Goal: Information Seeking & Learning: Learn about a topic

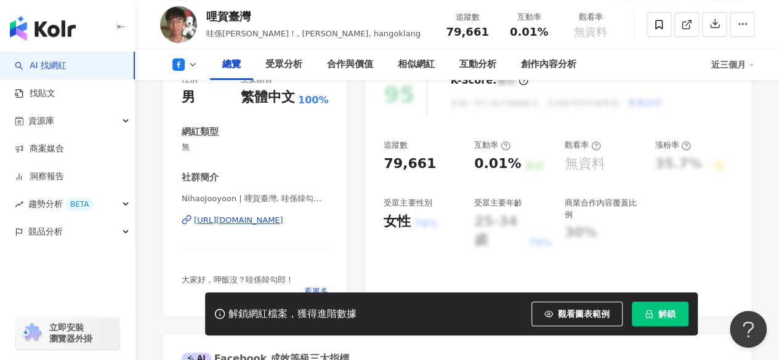
scroll to position [174, 0]
click at [263, 215] on div "https://www.facebook.com/899713570061680" at bounding box center [238, 219] width 89 height 11
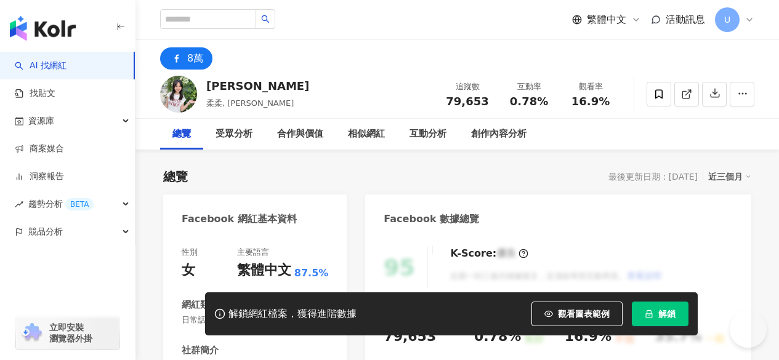
drag, startPoint x: 0, startPoint y: 0, endPoint x: 270, endPoint y: 150, distance: 308.8
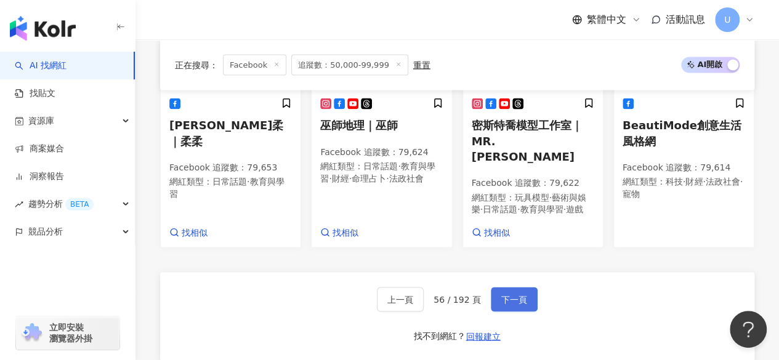
scroll to position [1136, 0]
click at [515, 294] on span "下一頁" at bounding box center [514, 299] width 26 height 10
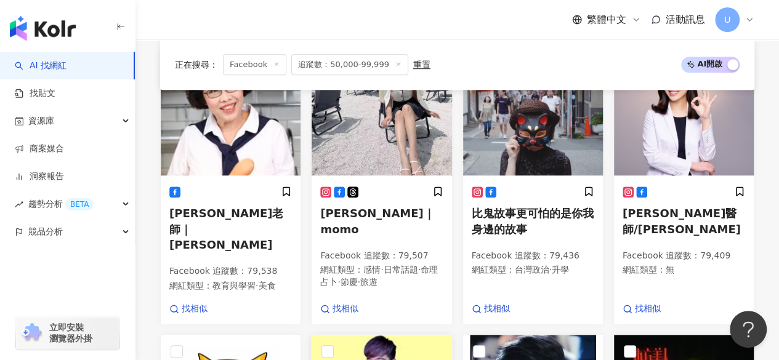
scroll to position [453, 0]
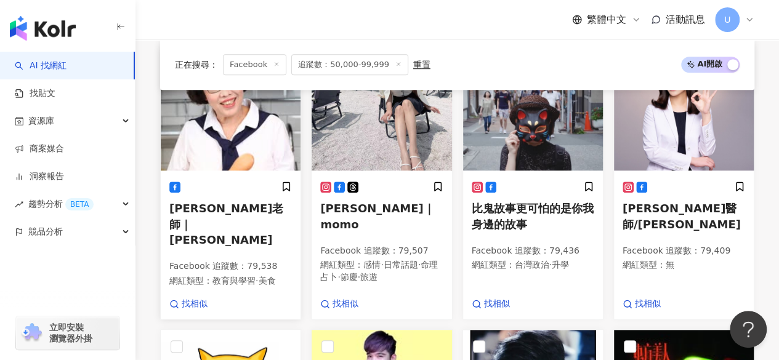
click at [238, 129] on img at bounding box center [231, 108] width 140 height 123
click at [378, 161] on img at bounding box center [382, 108] width 140 height 123
click at [678, 144] on img at bounding box center [684, 108] width 140 height 123
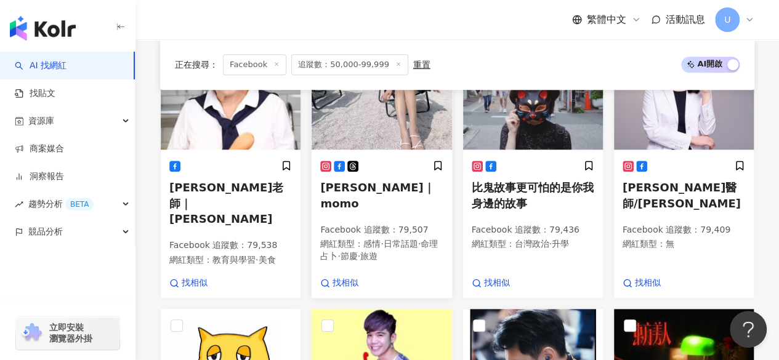
scroll to position [636, 0]
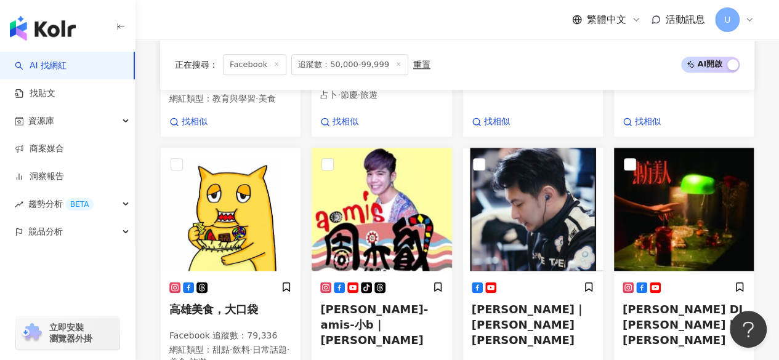
click at [235, 148] on img at bounding box center [231, 209] width 140 height 123
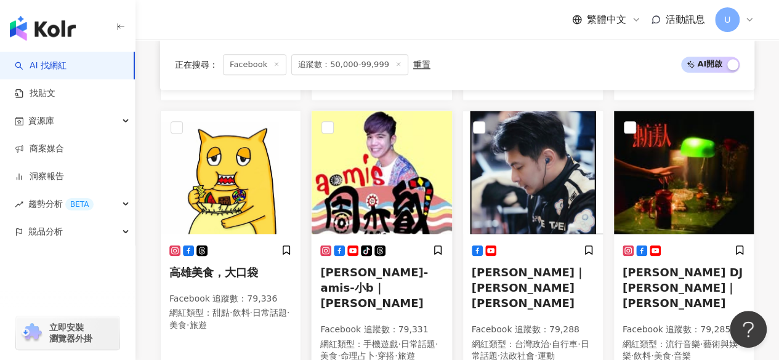
scroll to position [723, 0]
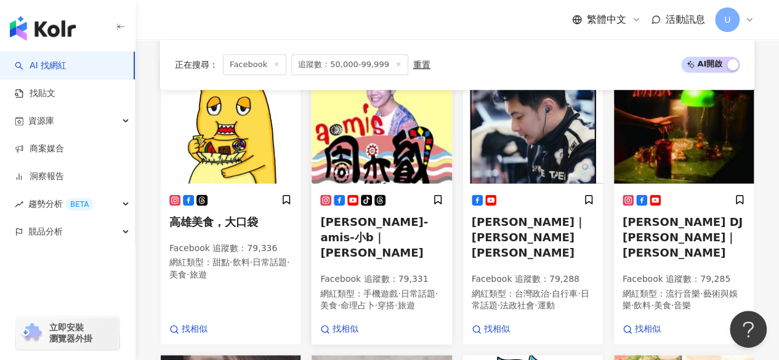
click at [384, 143] on img at bounding box center [382, 121] width 140 height 123
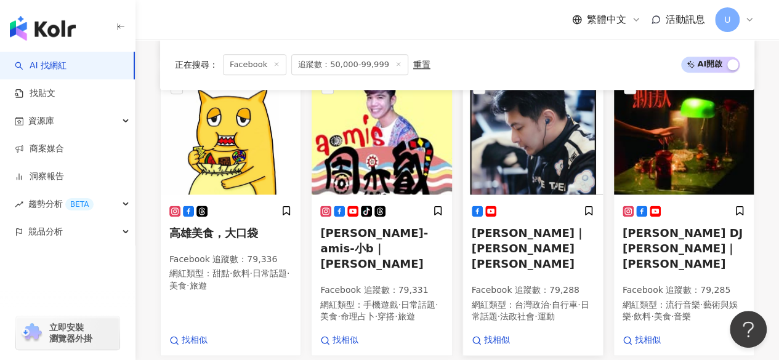
click at [541, 141] on img at bounding box center [533, 132] width 140 height 123
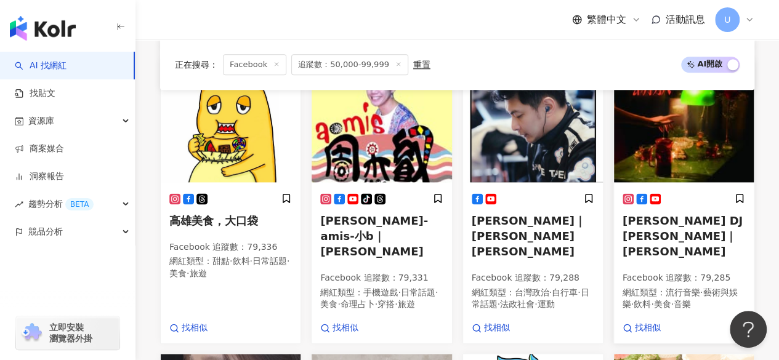
click at [711, 139] on img at bounding box center [684, 120] width 140 height 123
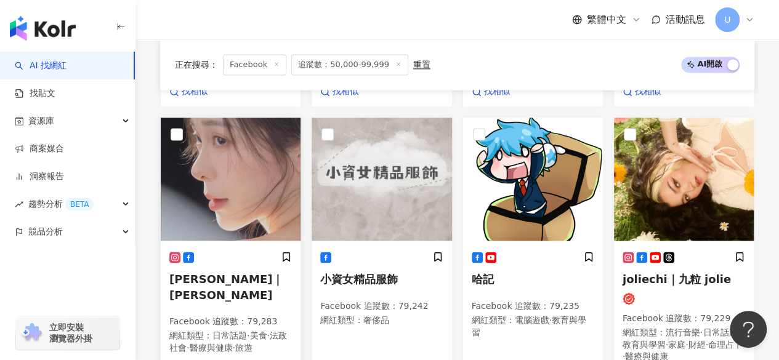
scroll to position [982, 0]
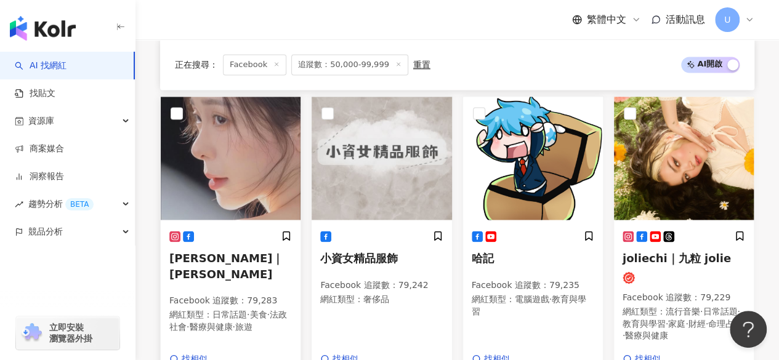
click at [232, 148] on img at bounding box center [231, 158] width 140 height 123
click at [526, 171] on img at bounding box center [533, 158] width 140 height 123
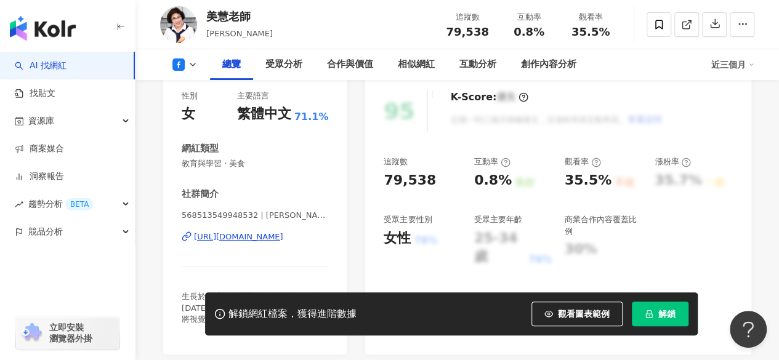
scroll to position [158, 0]
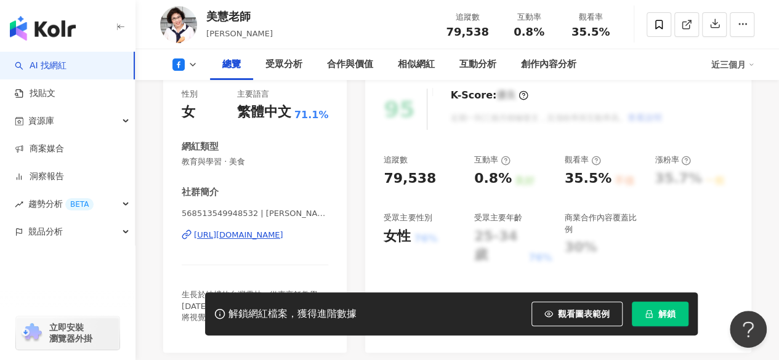
click at [265, 232] on div "https://www.facebook.com/568513549948532" at bounding box center [238, 235] width 89 height 11
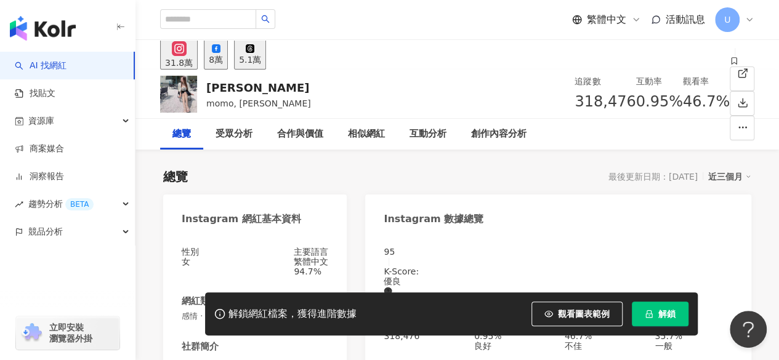
scroll to position [246, 0]
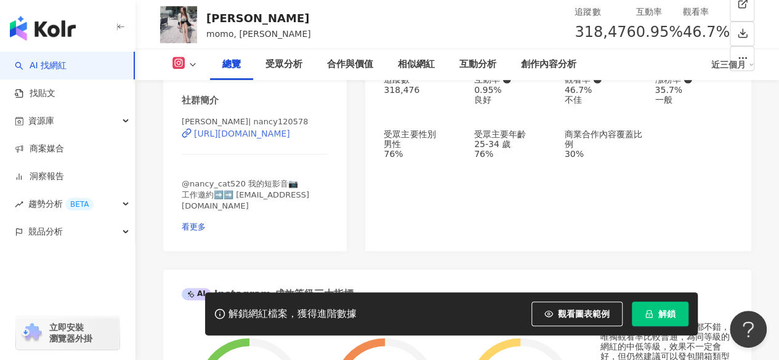
click at [246, 139] on div "[URL][DOMAIN_NAME]" at bounding box center [242, 134] width 96 height 10
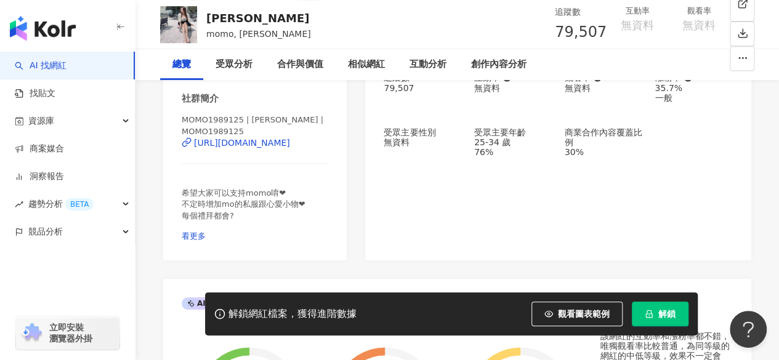
scroll to position [288, 0]
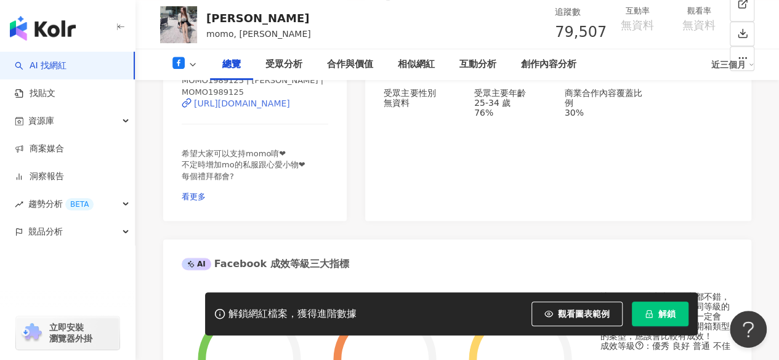
click at [235, 108] on div "https://www.facebook.com/136884046377015" at bounding box center [242, 104] width 96 height 10
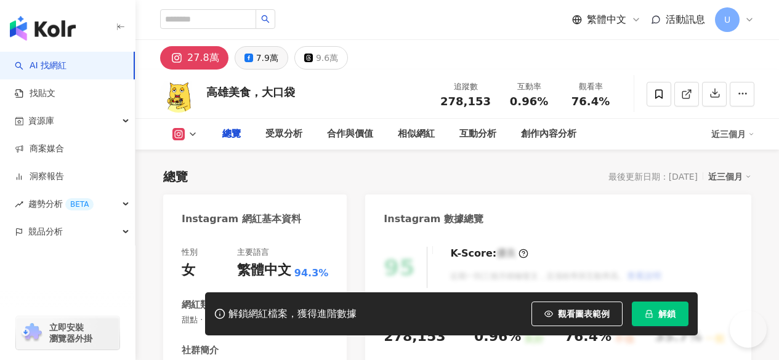
click at [262, 57] on div "7.9萬" at bounding box center [267, 57] width 22 height 17
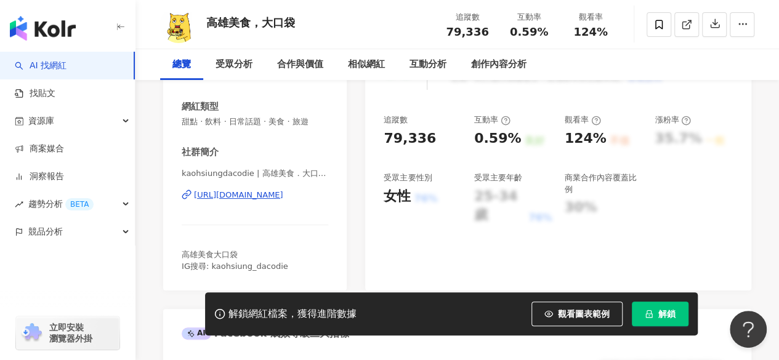
click at [248, 196] on div "https://www.facebook.com/1395288163872112" at bounding box center [238, 195] width 89 height 11
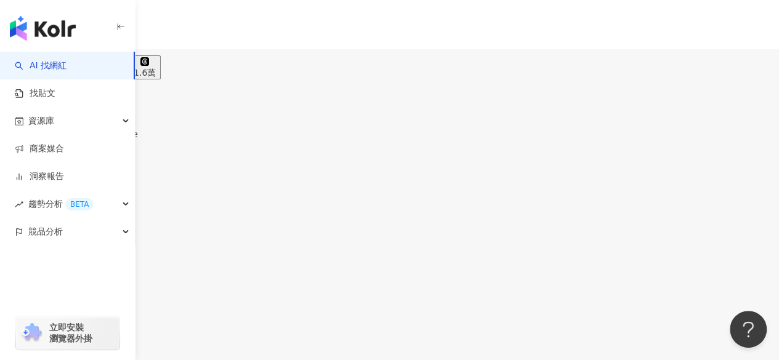
click at [59, 68] on div "7.9萬" at bounding box center [48, 73] width 22 height 10
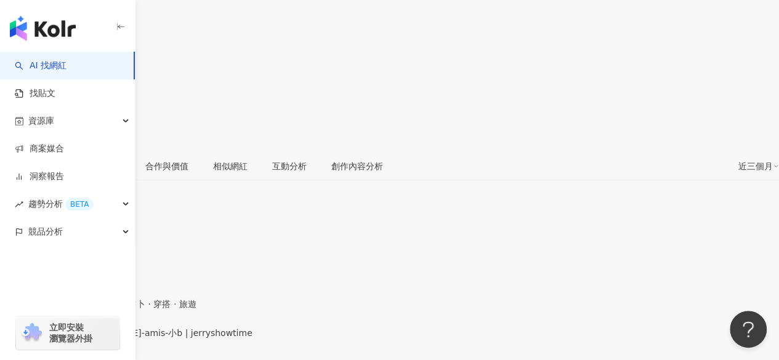
click at [108, 339] on div "https://www.facebook.com/1524025967913827" at bounding box center [60, 344] width 96 height 10
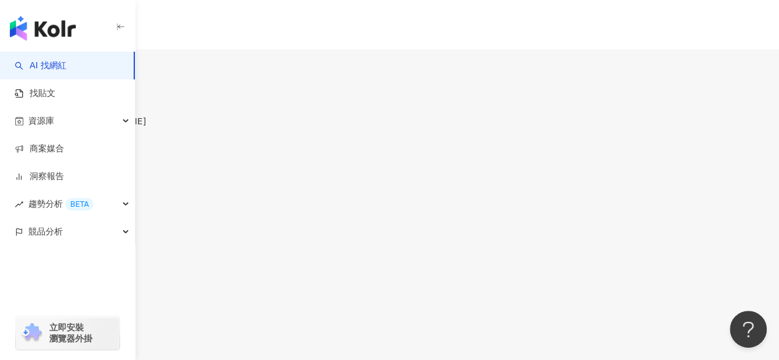
click at [59, 68] on div "7.9萬" at bounding box center [48, 73] width 22 height 10
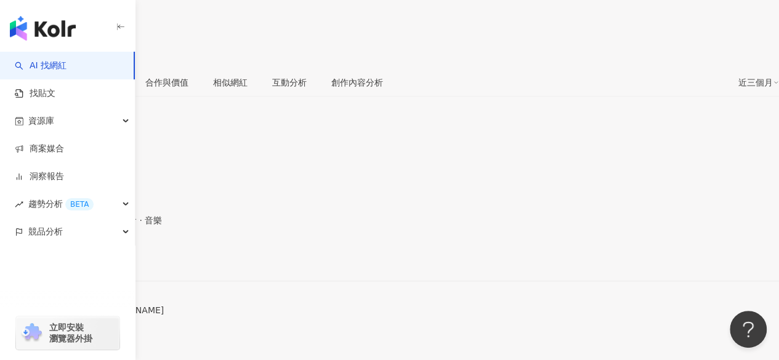
scroll to position [246, 0]
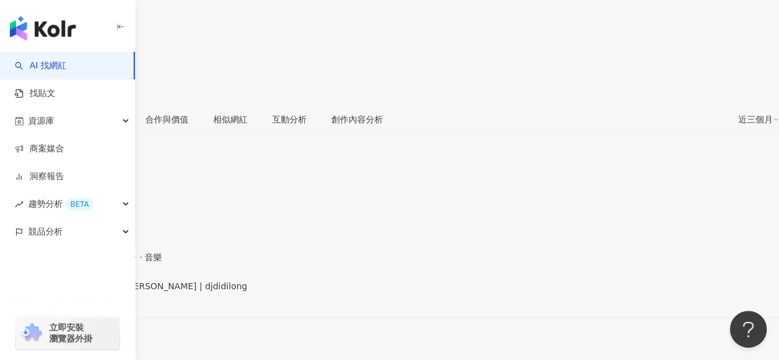
drag, startPoint x: 246, startPoint y: 161, endPoint x: 264, endPoint y: 163, distance: 18.6
click at [108, 292] on div "https://www.facebook.com/1559322980995834" at bounding box center [60, 297] width 96 height 10
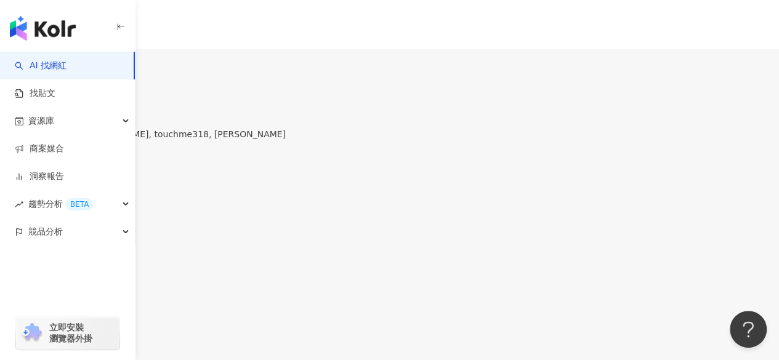
click at [59, 68] on div "7.9萬" at bounding box center [48, 73] width 22 height 10
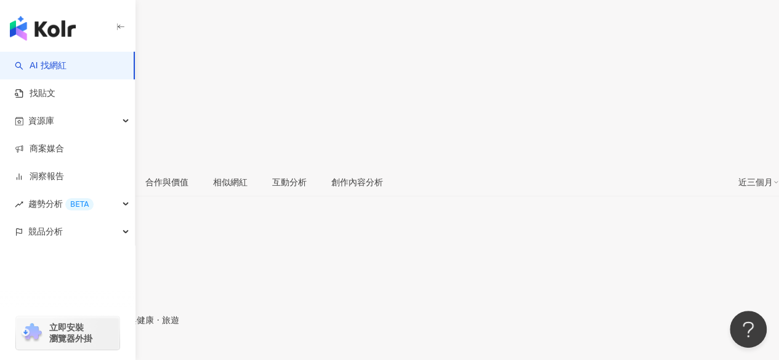
scroll to position [246, 0]
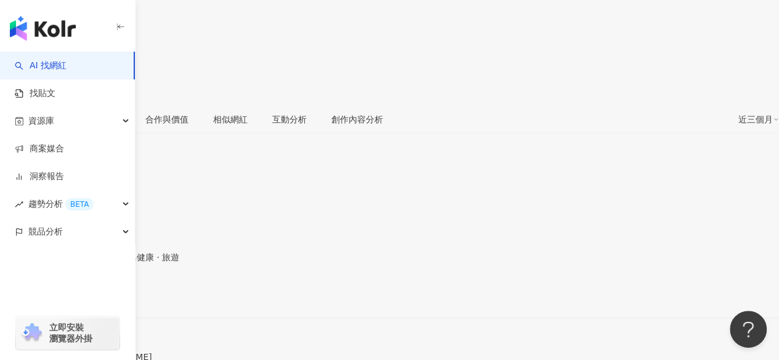
drag, startPoint x: 248, startPoint y: 157, endPoint x: 259, endPoint y: 155, distance: 11.4
click at [108, 292] on div "[URL][DOMAIN_NAME]" at bounding box center [60, 297] width 96 height 10
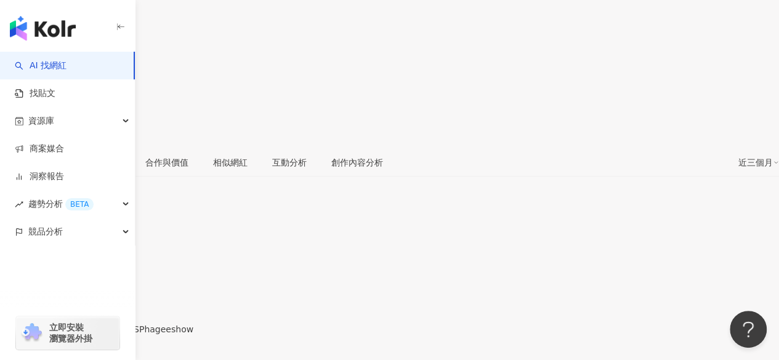
click at [108, 335] on div "https://www.facebook.com/999821813374961" at bounding box center [60, 340] width 96 height 10
